Goal: Information Seeking & Learning: Learn about a topic

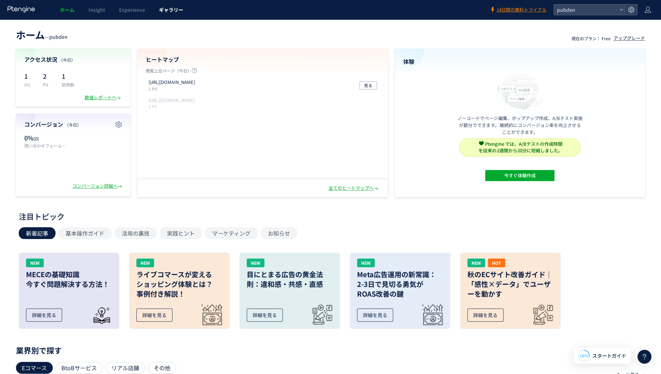
click at [167, 8] on span "ギャラリー" at bounding box center [171, 9] width 24 height 7
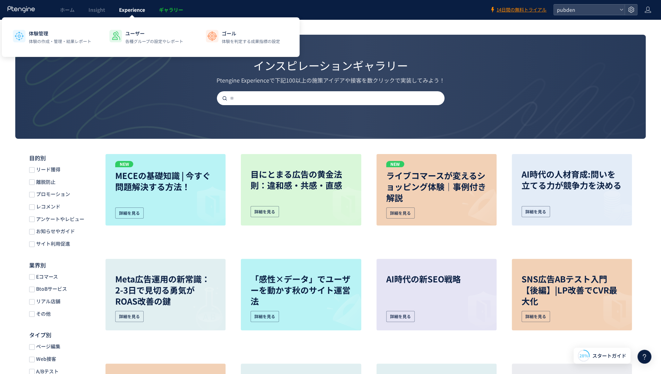
click at [132, 8] on span "Experience" at bounding box center [132, 9] width 26 height 7
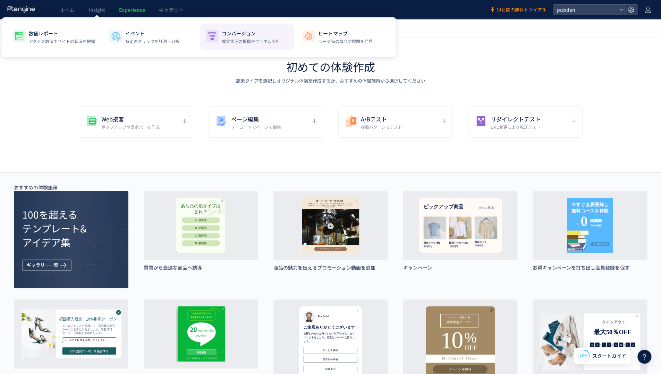
click at [248, 39] on p "成果状況の把握やファネル分析" at bounding box center [251, 41] width 58 height 6
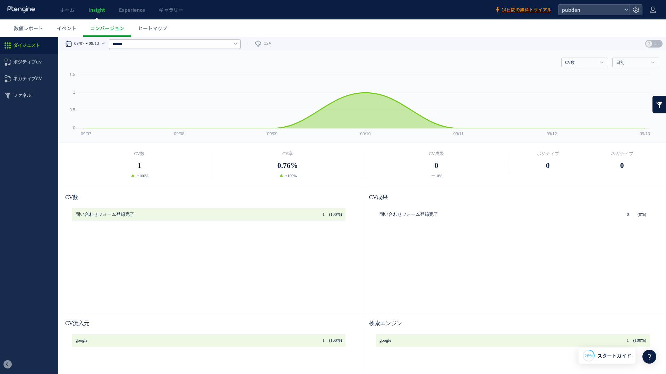
click at [104, 43] on use at bounding box center [103, 43] width 3 height 1
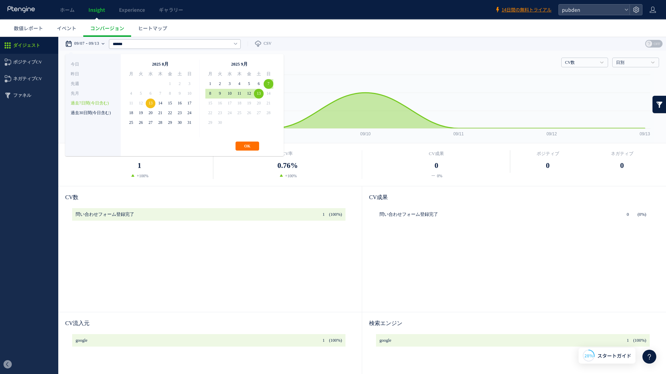
click at [91, 115] on li "過去30日間(今日含む)" at bounding box center [93, 113] width 44 height 10
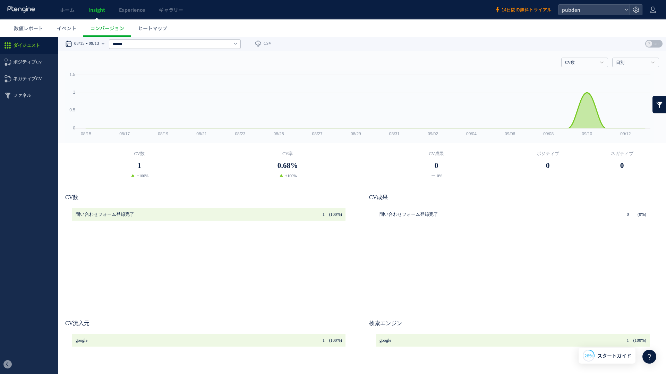
click at [105, 42] on div "08/15 09/13" at bounding box center [87, 44] width 44 height 14
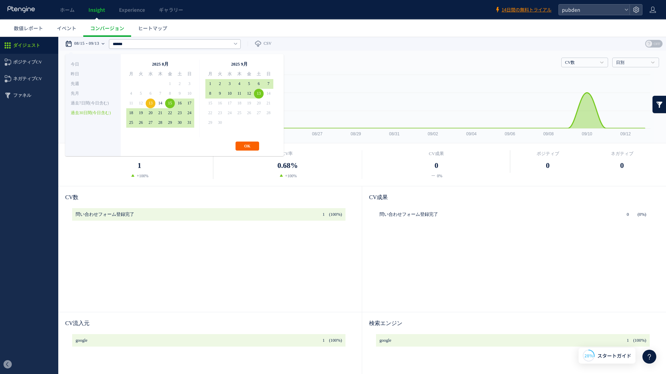
click at [248, 147] on button "OK" at bounding box center [248, 146] width 24 height 9
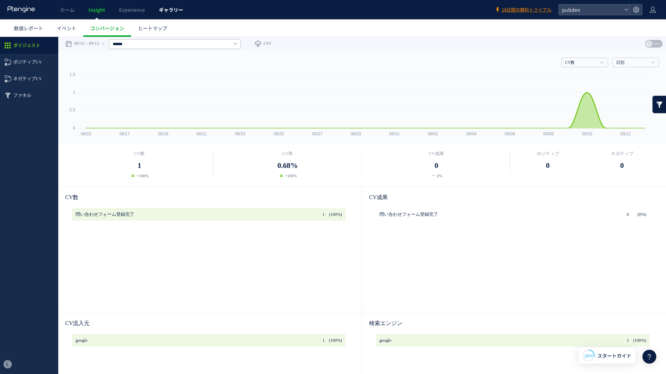
click at [172, 9] on span "ギャラリー" at bounding box center [171, 9] width 24 height 7
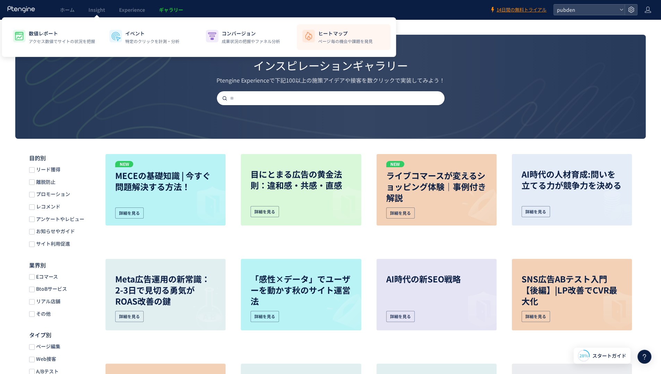
click at [323, 38] on p "ページ毎の機会や課題を発見" at bounding box center [345, 41] width 54 height 6
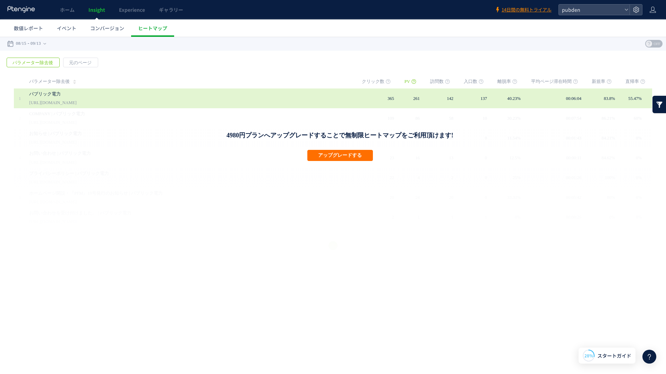
click at [115, 98] on div "パブリック電力 [URL][DOMAIN_NAME]" at bounding box center [190, 98] width 323 height 20
